Goal: Navigation & Orientation: Go to known website

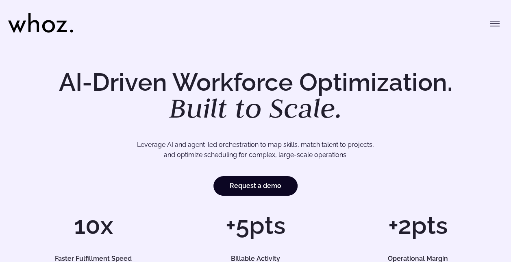
click at [56, 26] on icon at bounding box center [40, 22] width 65 height 19
click at [485, 21] on div "Menu Solutions Industries IT Services Consulting Engineering Company size Large…" at bounding box center [255, 20] width 494 height 41
click at [494, 22] on icon "Toggle menu" at bounding box center [494, 24] width 10 height 10
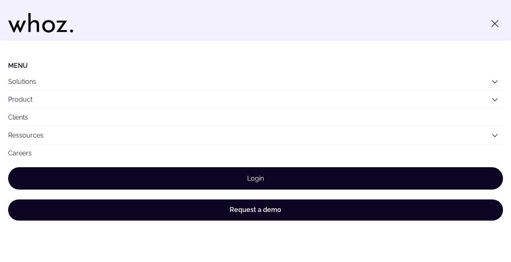
click at [244, 180] on link "Login" at bounding box center [255, 178] width 494 height 22
